Goal: Information Seeking & Learning: Understand process/instructions

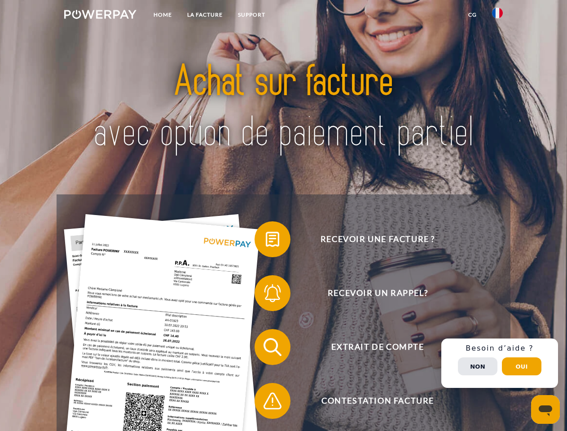
click at [100, 16] on img at bounding box center [100, 14] width 72 height 9
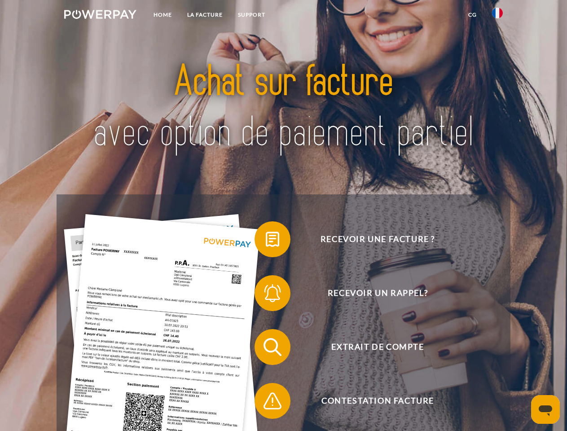
click at [497, 16] on img at bounding box center [497, 13] width 11 height 11
click at [472, 15] on link "CG" at bounding box center [472, 15] width 24 height 16
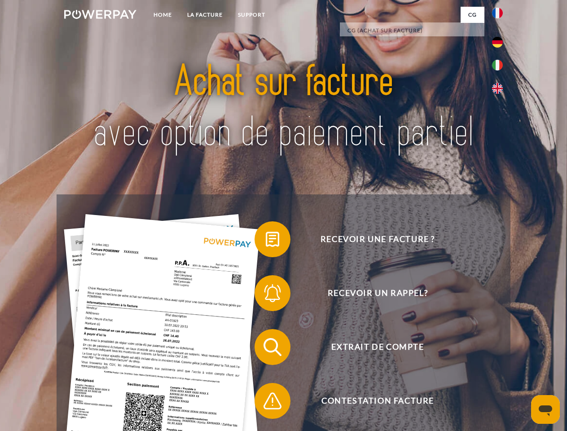
click at [266, 241] on span at bounding box center [258, 239] width 45 height 45
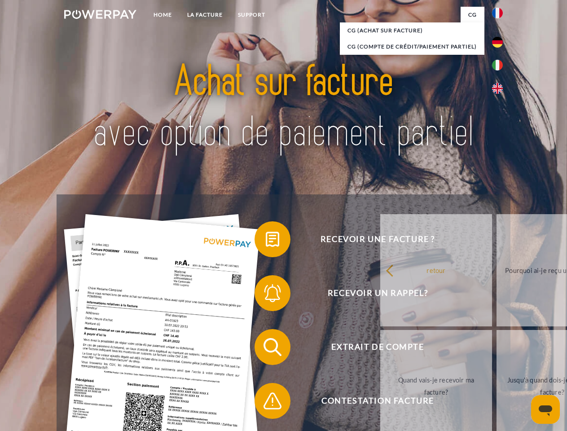
click at [266, 295] on span at bounding box center [258, 293] width 45 height 45
click at [496, 349] on link "Jusqu'à quand dois-je payer ma facture?" at bounding box center [552, 386] width 112 height 112
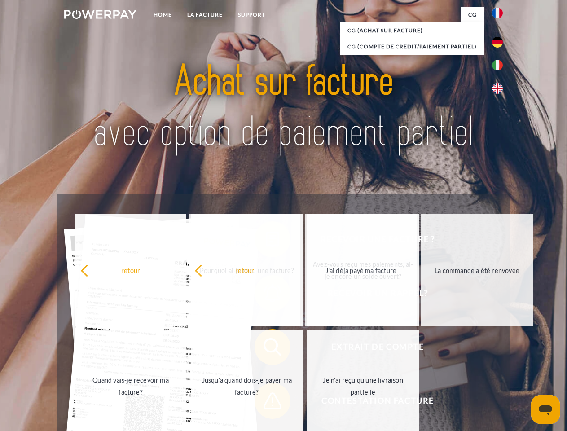
click at [266, 402] on span at bounding box center [258, 400] width 45 height 45
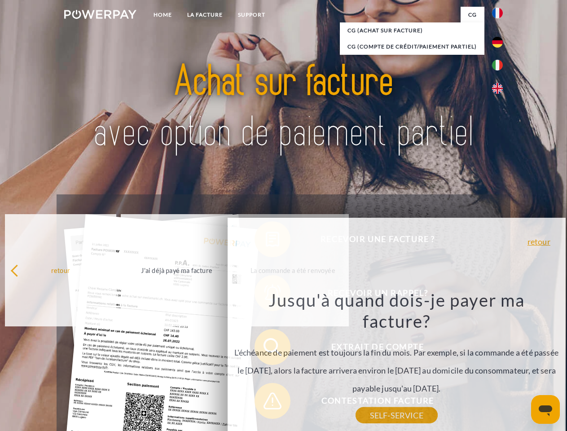
click at [499, 363] on div "Recevoir une facture ? Recevoir un rappel? Extrait de compte retour" at bounding box center [283, 373] width 453 height 359
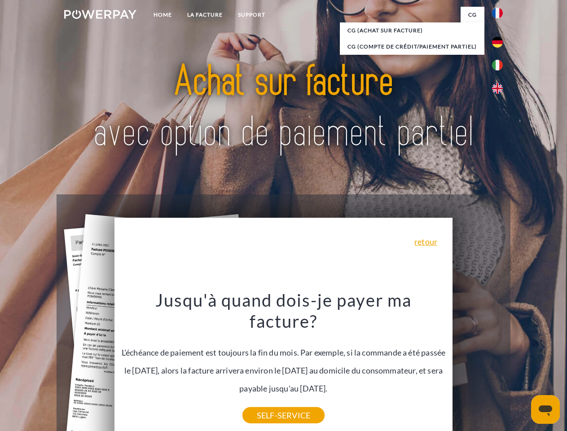
click at [477, 365] on span "Extrait de compte" at bounding box center [377, 347] width 220 height 36
click at [521, 366] on header "Home LA FACTURE Support" at bounding box center [283, 310] width 567 height 620
